Goal: Information Seeking & Learning: Learn about a topic

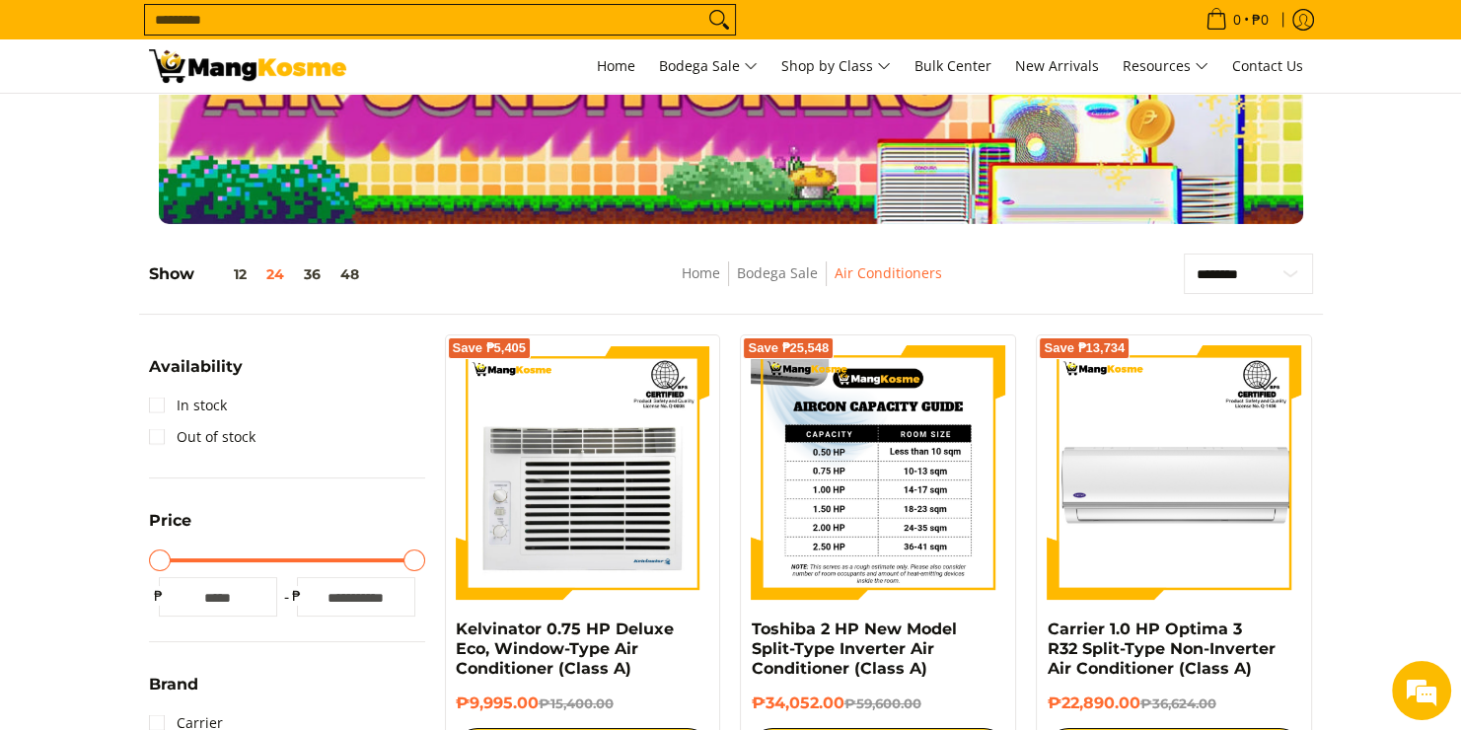
scroll to position [296, 0]
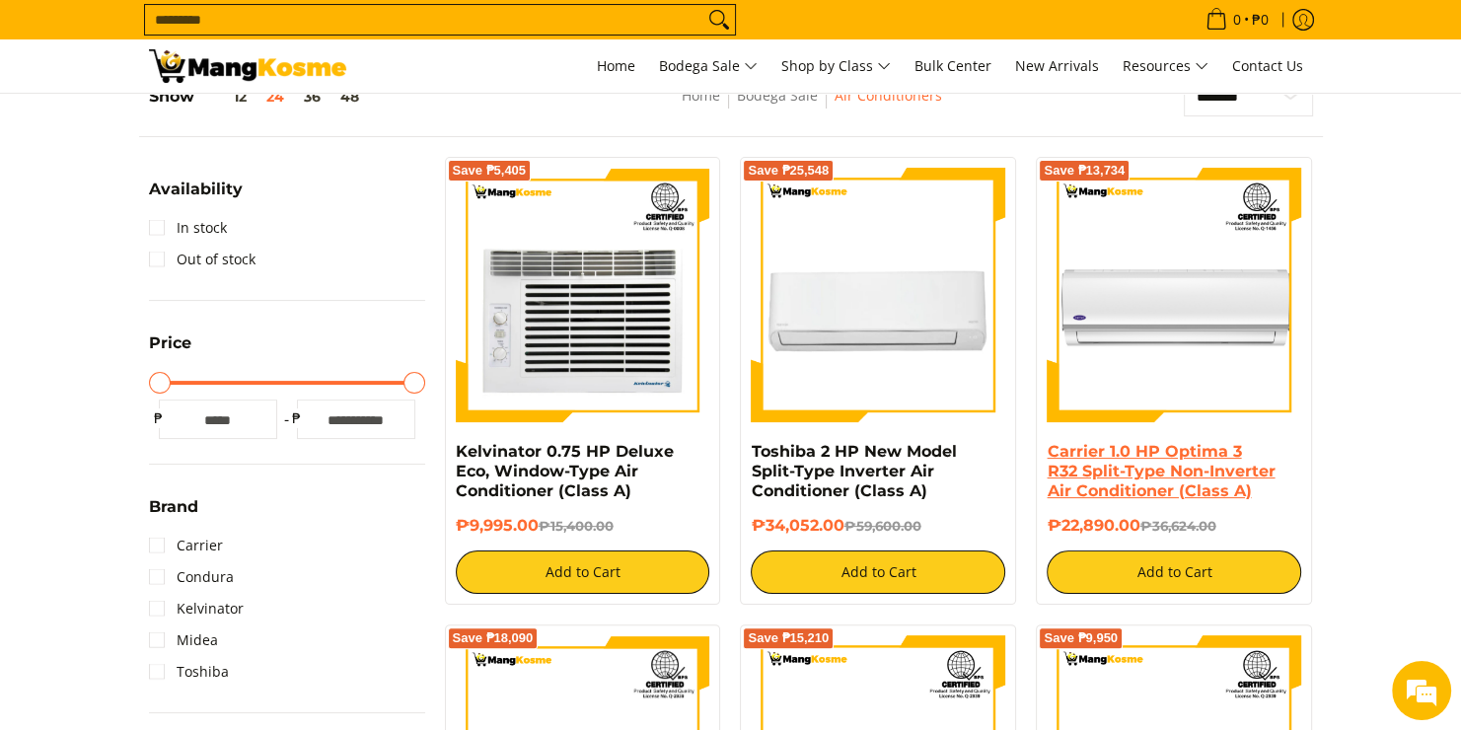
click at [1228, 470] on link "Carrier 1.0 HP Optima 3 R32 Split-Type Non-Inverter Air Conditioner (Class A)" at bounding box center [1161, 471] width 228 height 58
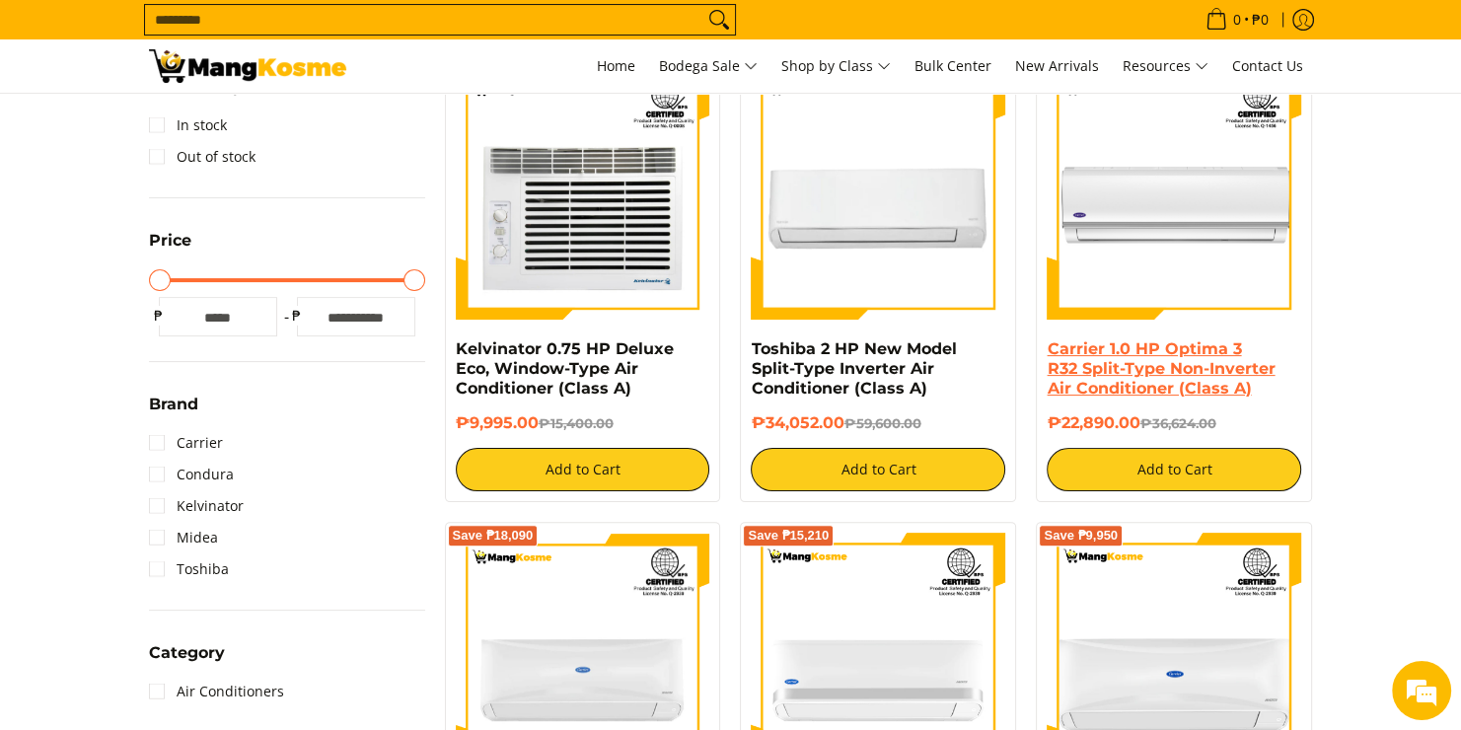
scroll to position [244, 0]
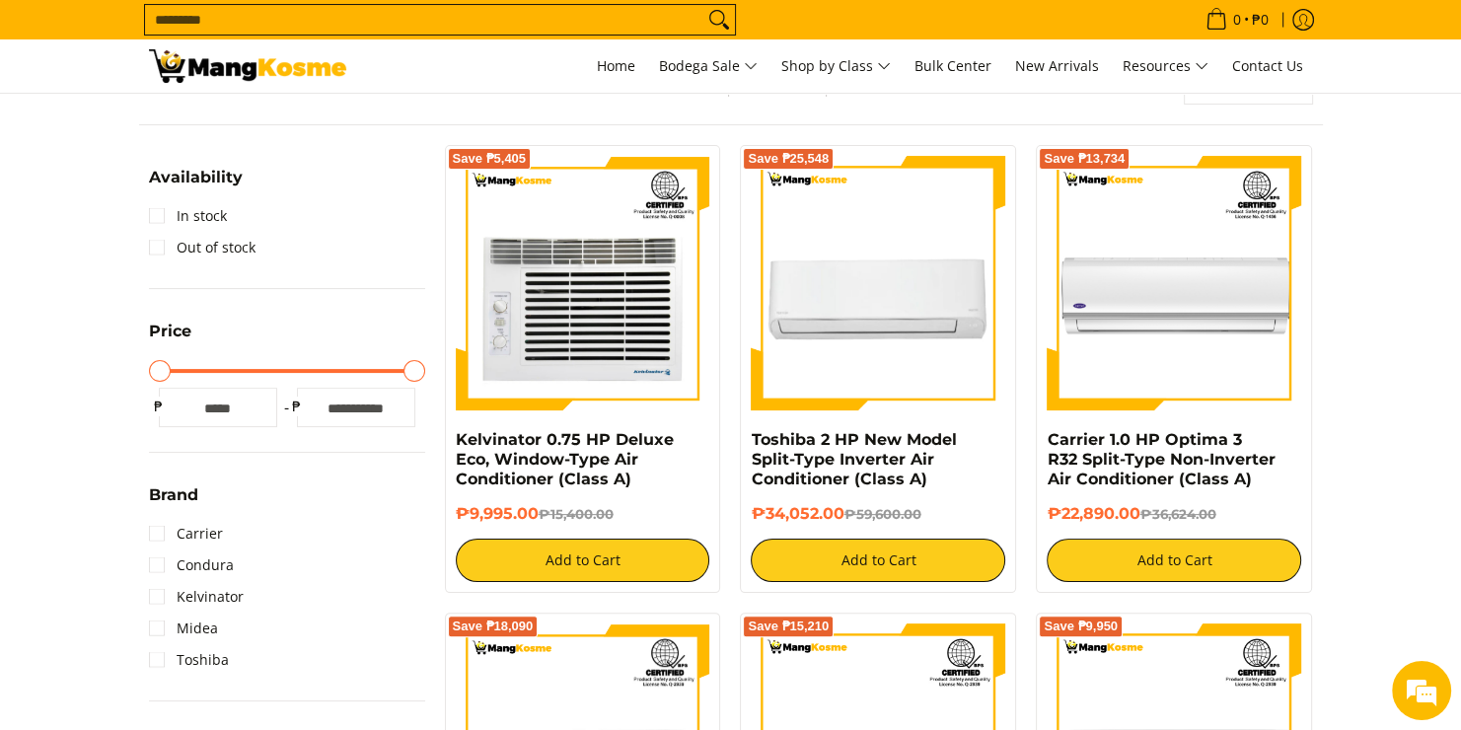
scroll to position [342, 0]
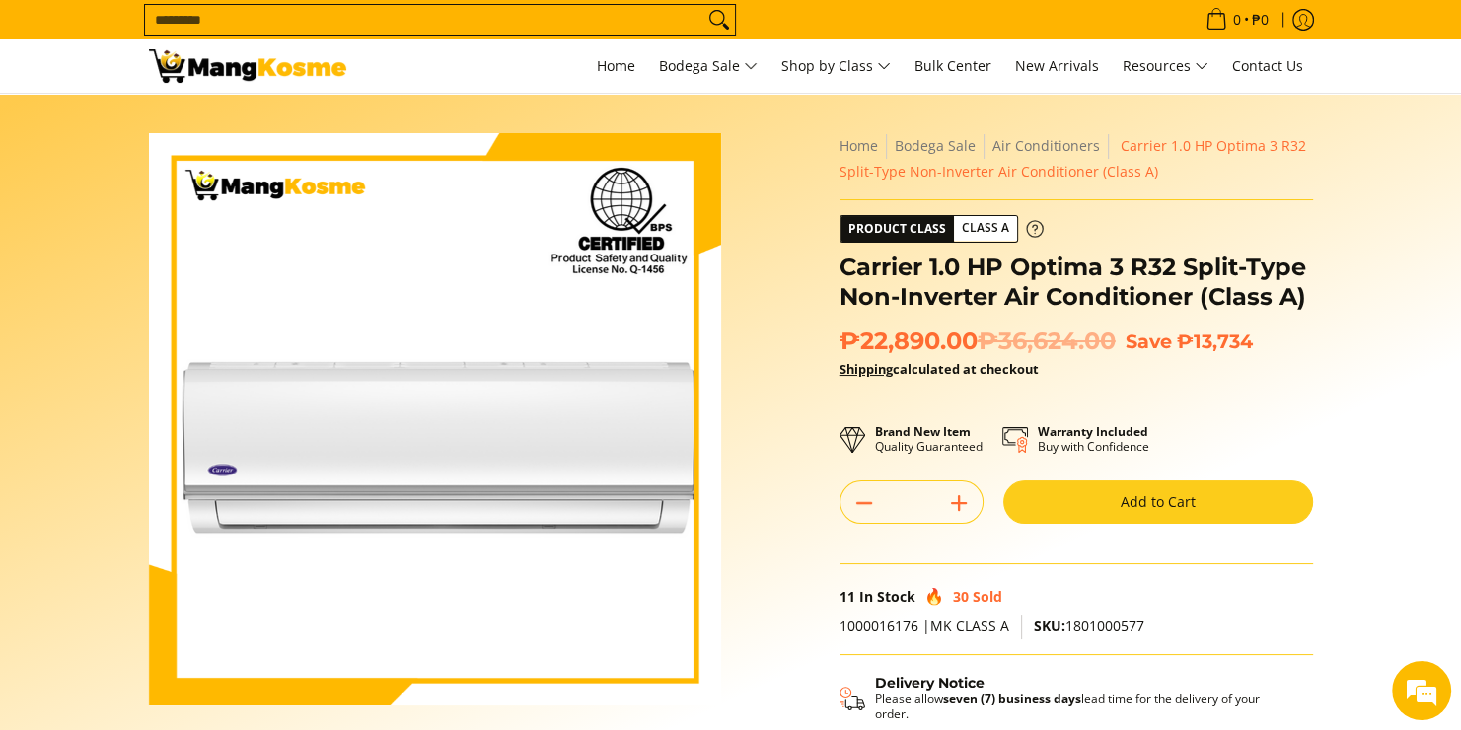
click at [929, 231] on span "Product Class" at bounding box center [897, 229] width 113 height 26
click at [858, 374] on link "Shipping" at bounding box center [866, 369] width 53 height 18
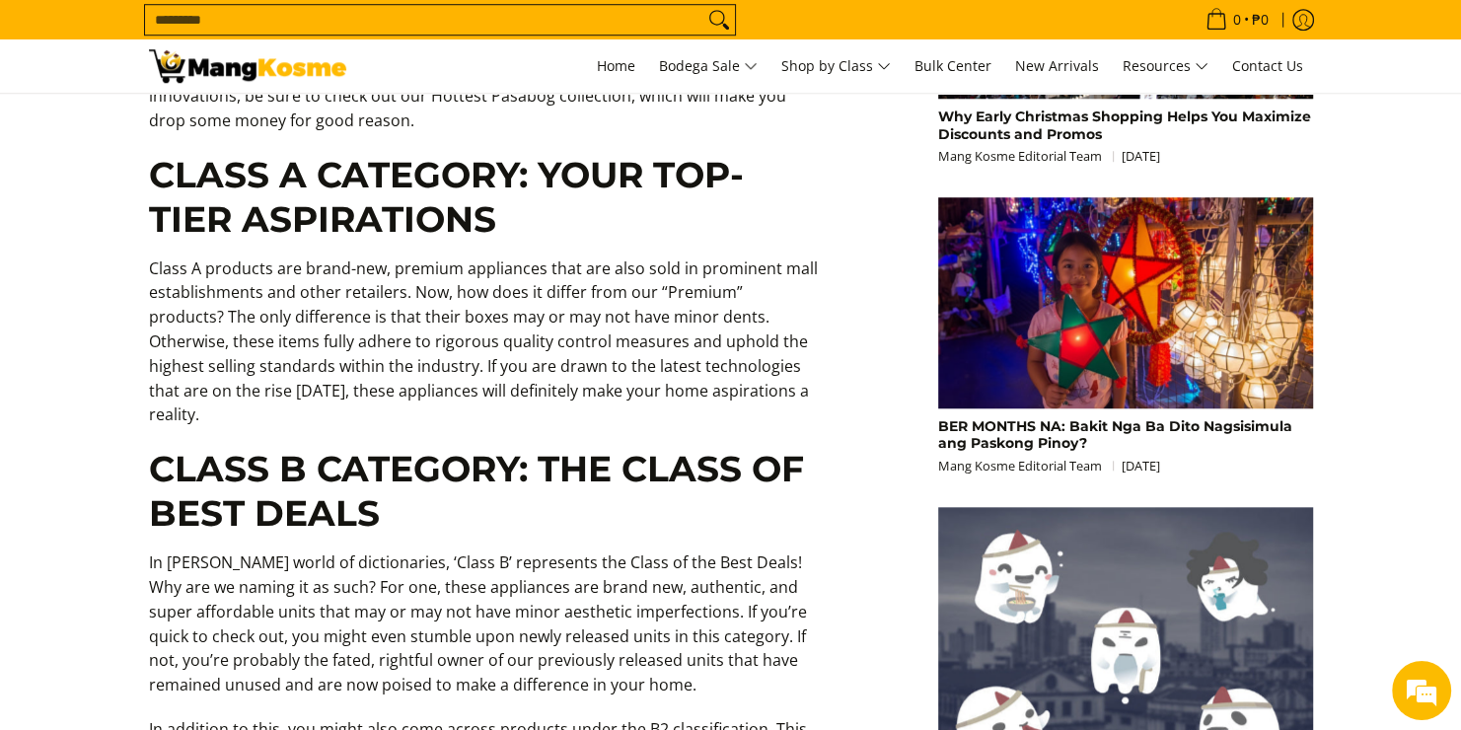
scroll to position [1677, 0]
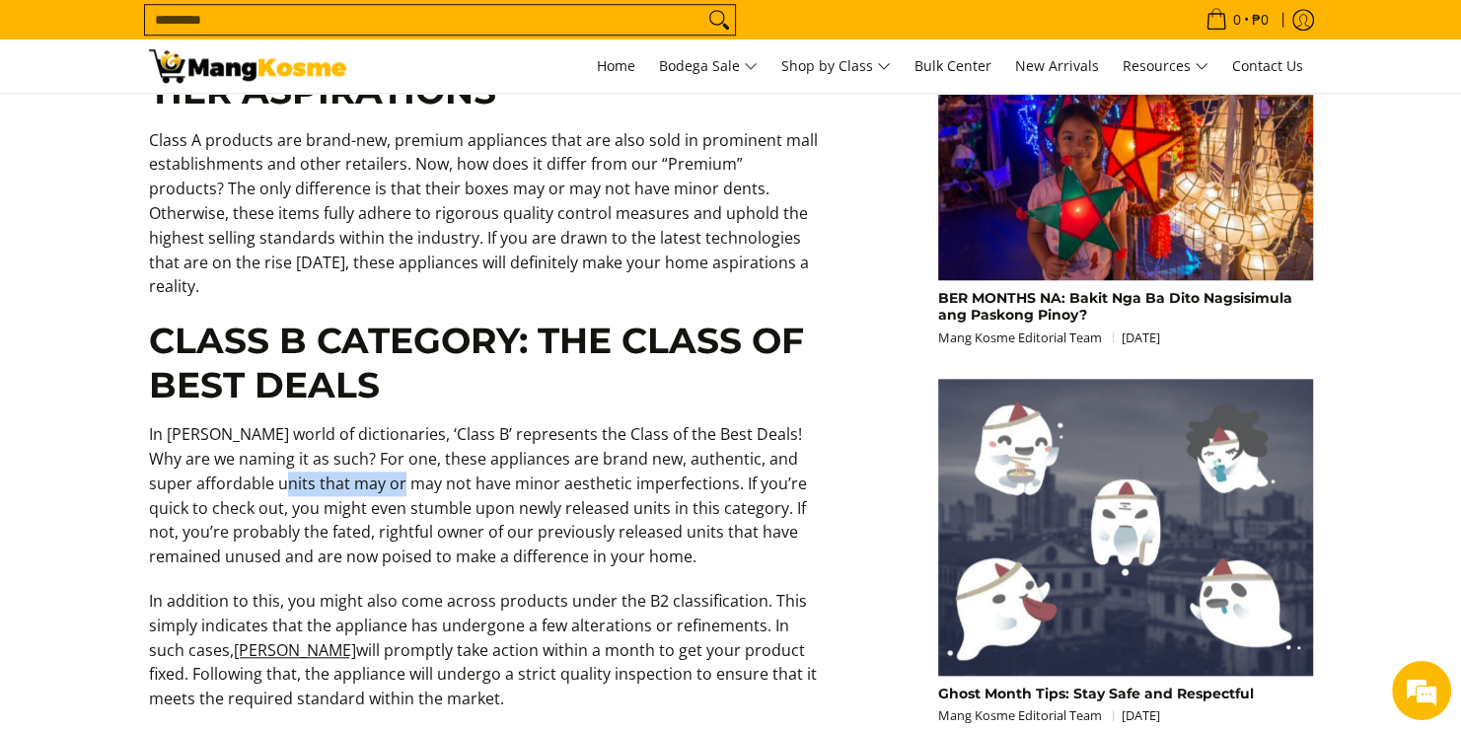
click at [362, 450] on p "In Mang Kosme’s world of dictionaries, ‘Class B’ represents the Class of the Be…" at bounding box center [484, 505] width 671 height 167
click at [362, 451] on p "In Mang Kosme’s world of dictionaries, ‘Class B’ represents the Class of the Be…" at bounding box center [484, 505] width 671 height 167
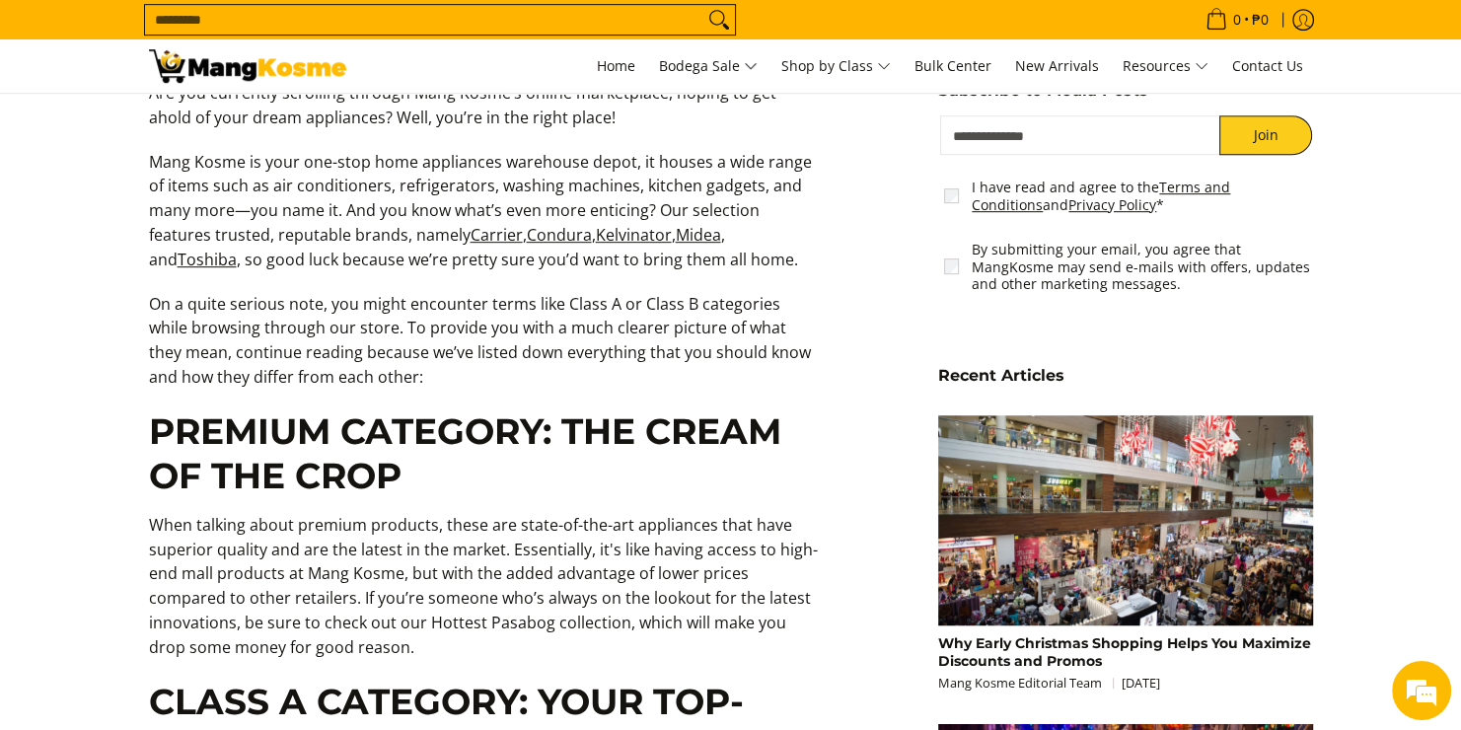
scroll to position [789, 0]
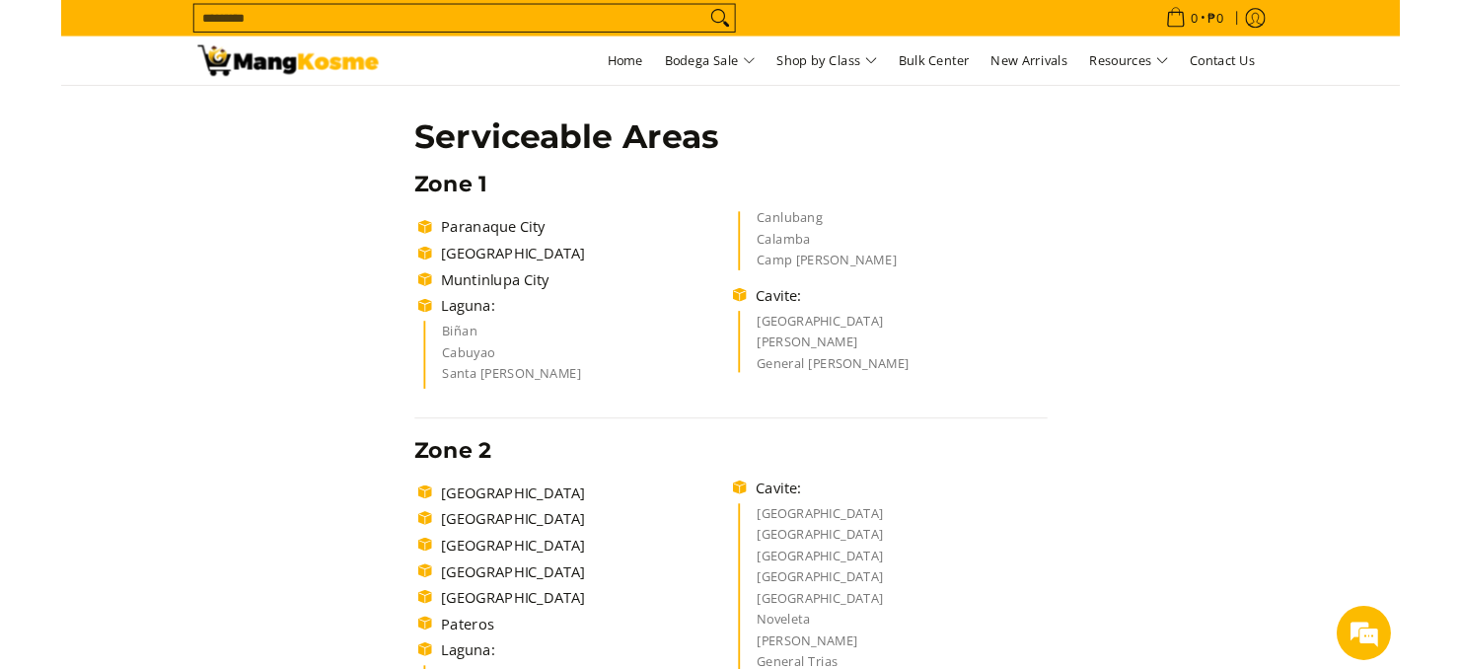
scroll to position [395, 0]
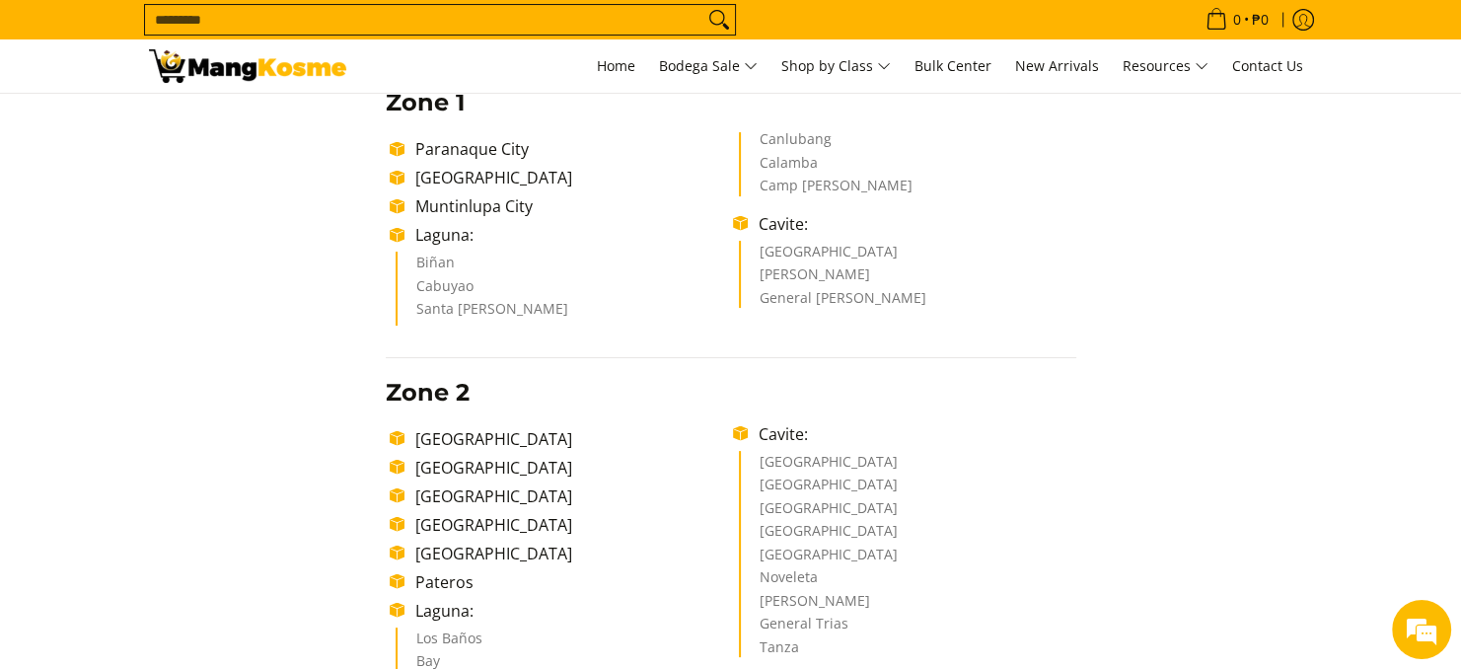
click at [665, 499] on li "Pasig City" at bounding box center [570, 496] width 328 height 24
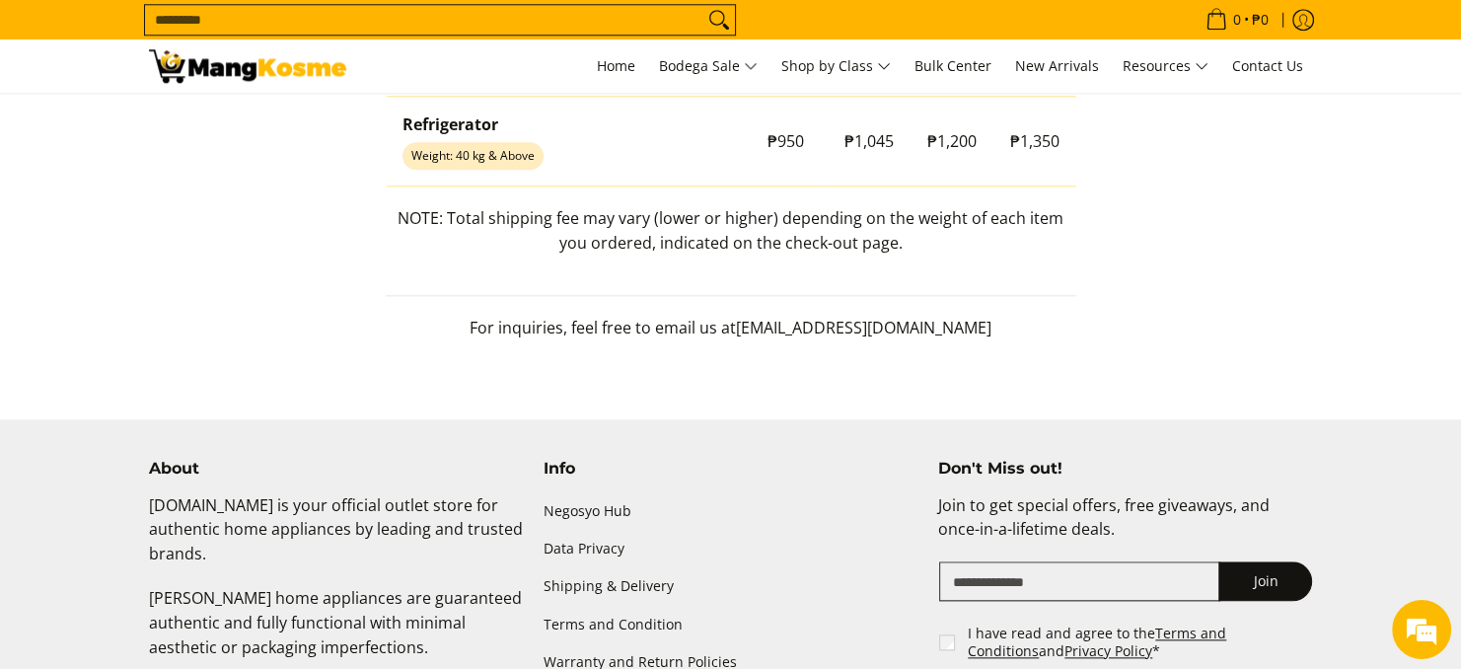
scroll to position [2171, 0]
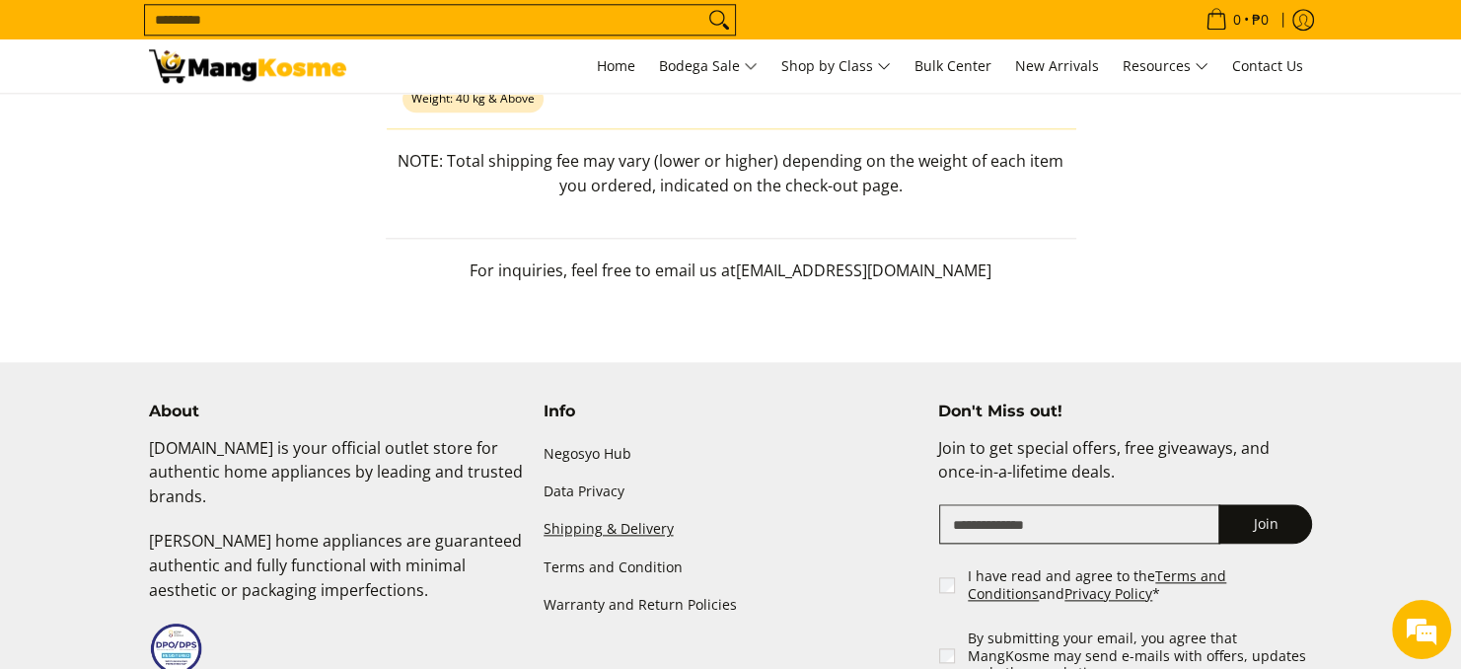
click at [635, 523] on link "Shipping & Delivery" at bounding box center [731, 529] width 375 height 37
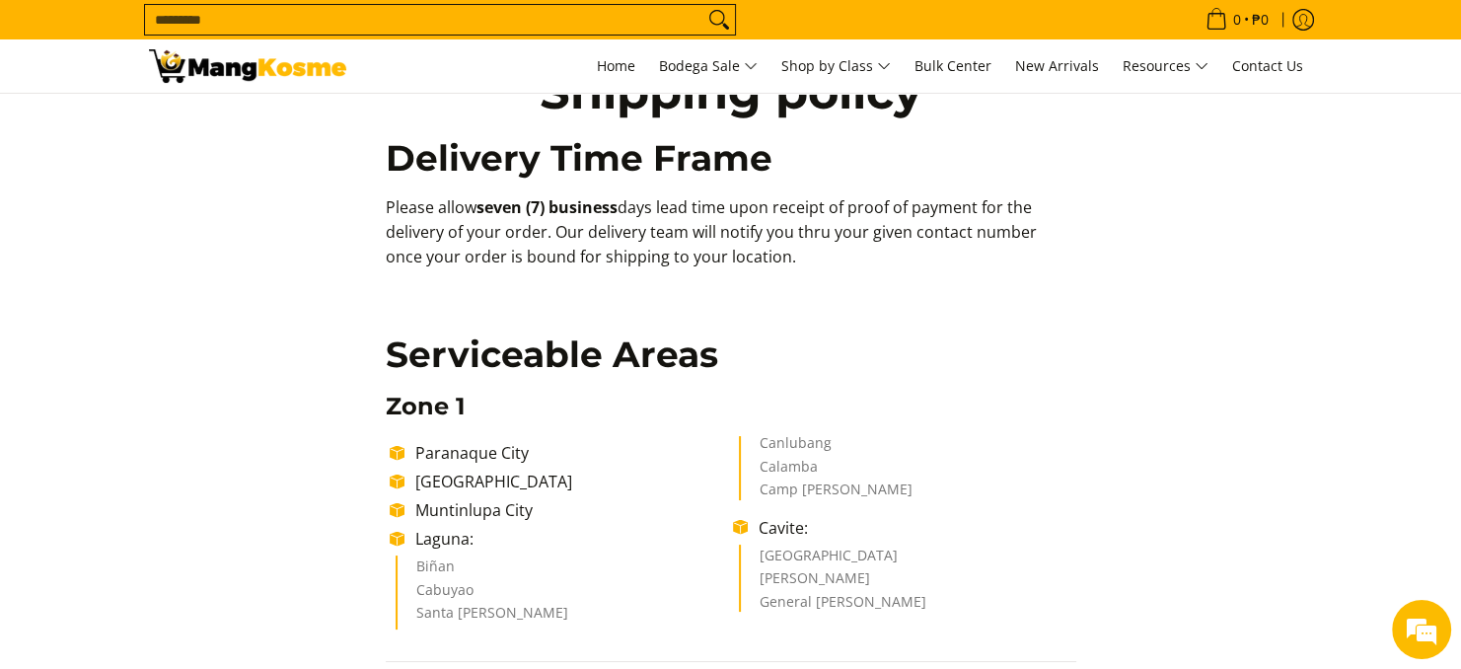
scroll to position [0, 0]
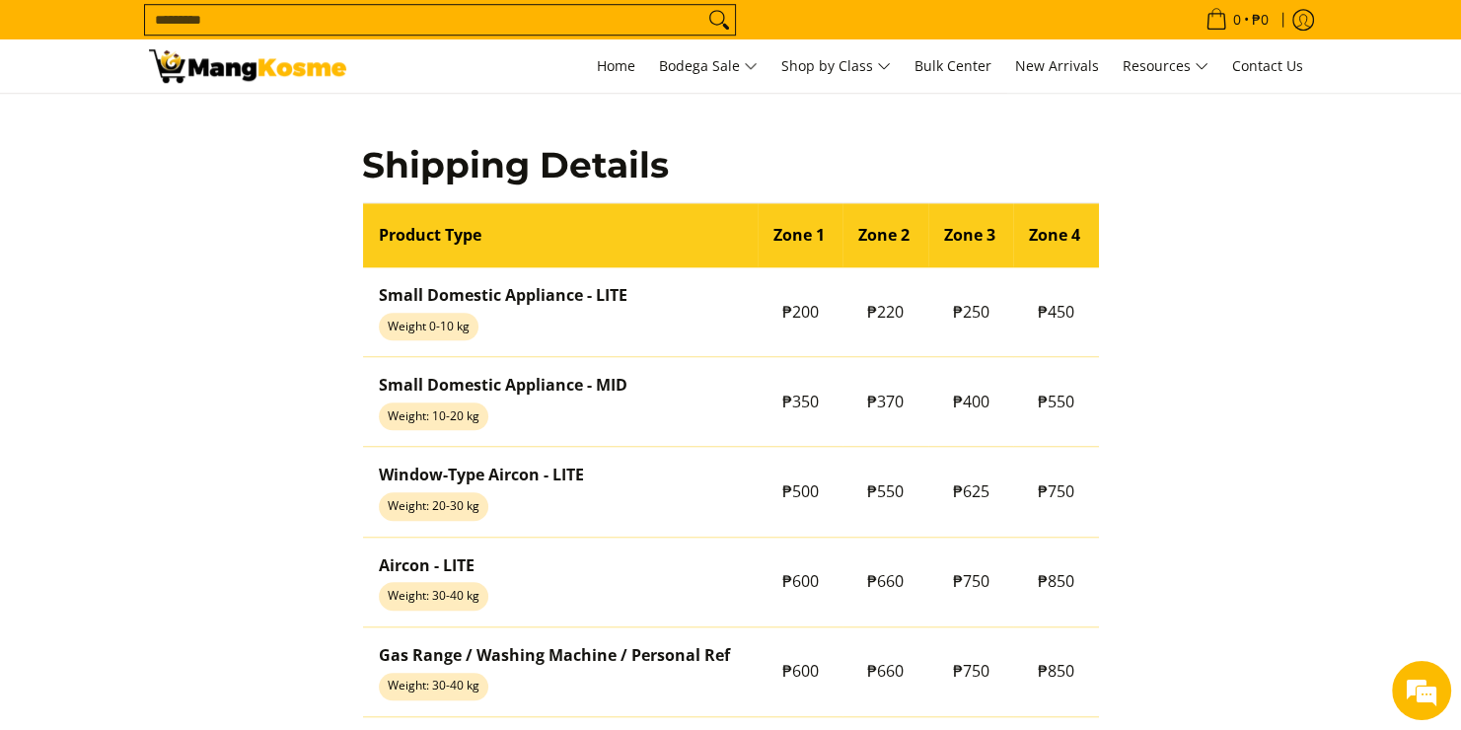
scroll to position [1677, 0]
